Goal: Navigation & Orientation: Find specific page/section

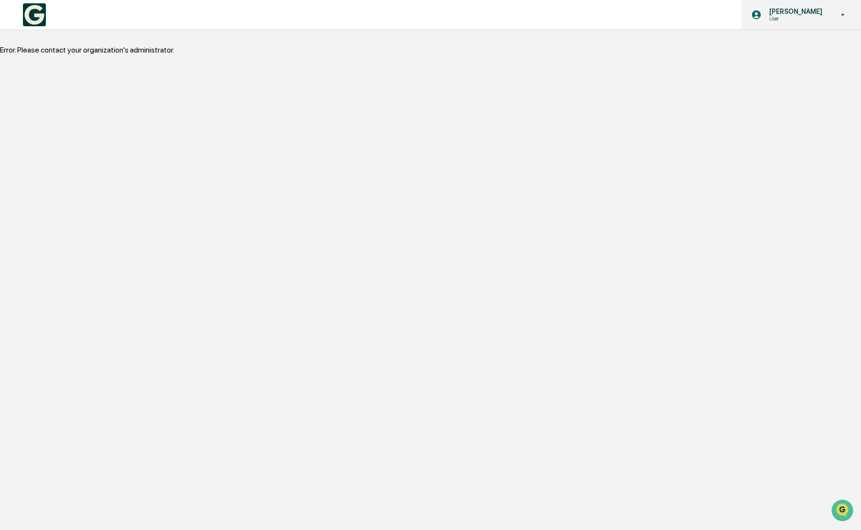
click at [813, 8] on p "[PERSON_NAME]" at bounding box center [794, 12] width 65 height 8
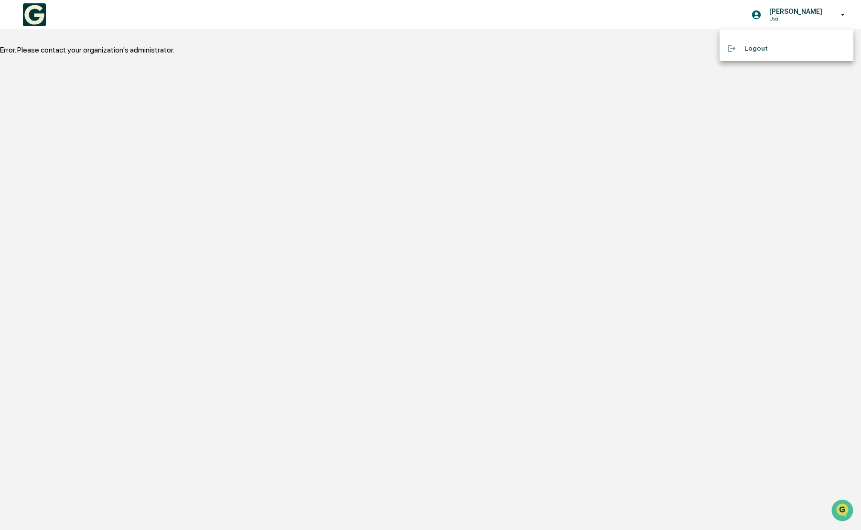
click at [590, 106] on div at bounding box center [430, 265] width 861 height 530
click at [54, 11] on link at bounding box center [40, 15] width 34 height 30
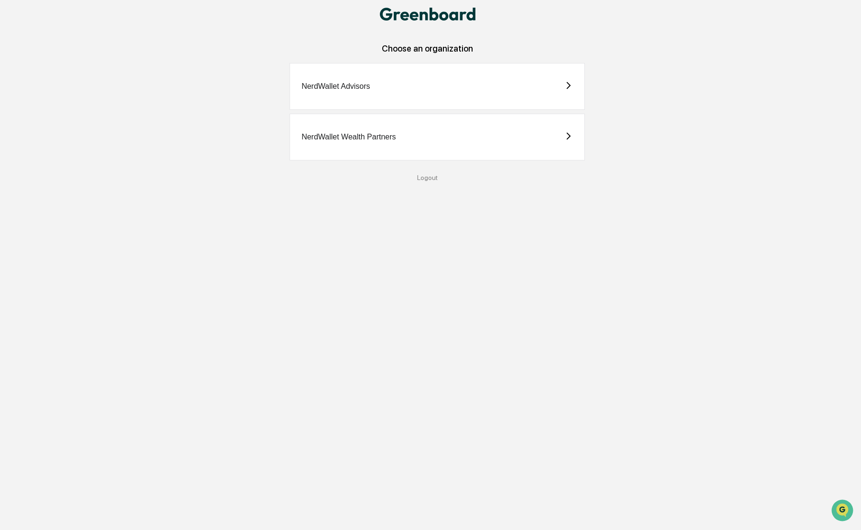
click at [370, 97] on div "NerdWallet Advisors" at bounding box center [437, 86] width 295 height 47
